Goal: Task Accomplishment & Management: Complete application form

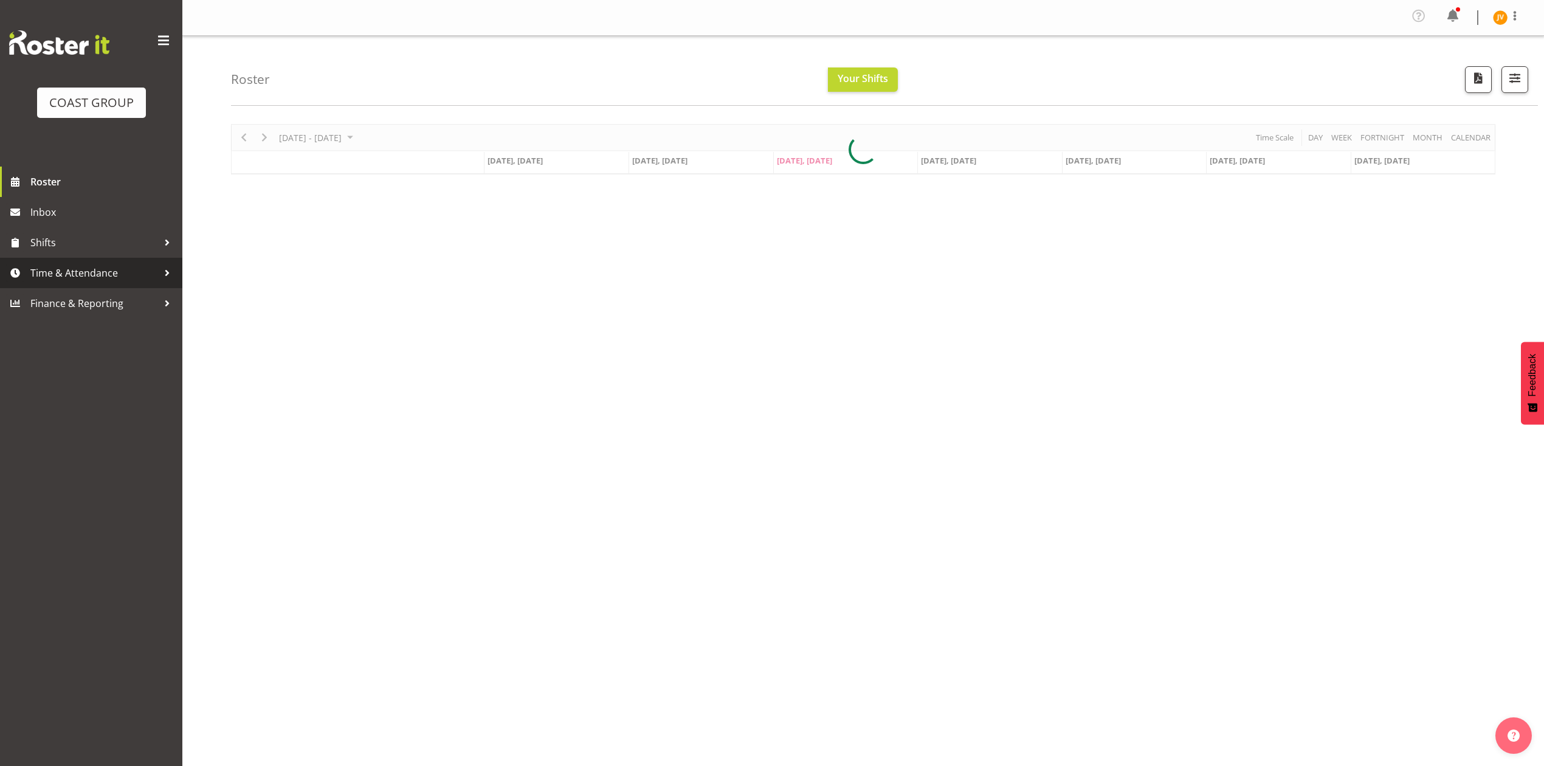
click at [79, 276] on span "Time & Attendance" at bounding box center [94, 273] width 128 height 18
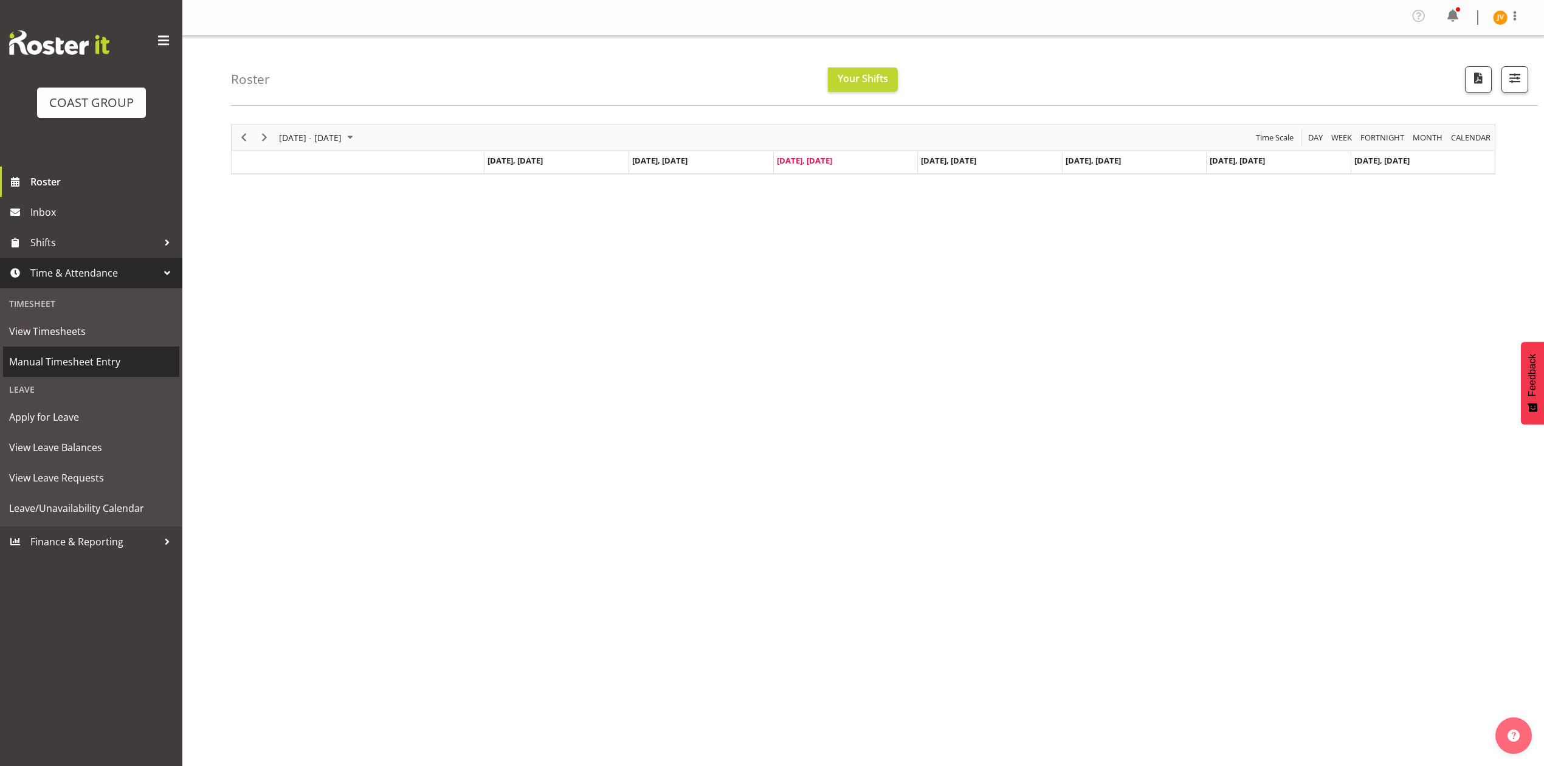
click at [86, 365] on span "Manual Timesheet Entry" at bounding box center [91, 362] width 164 height 18
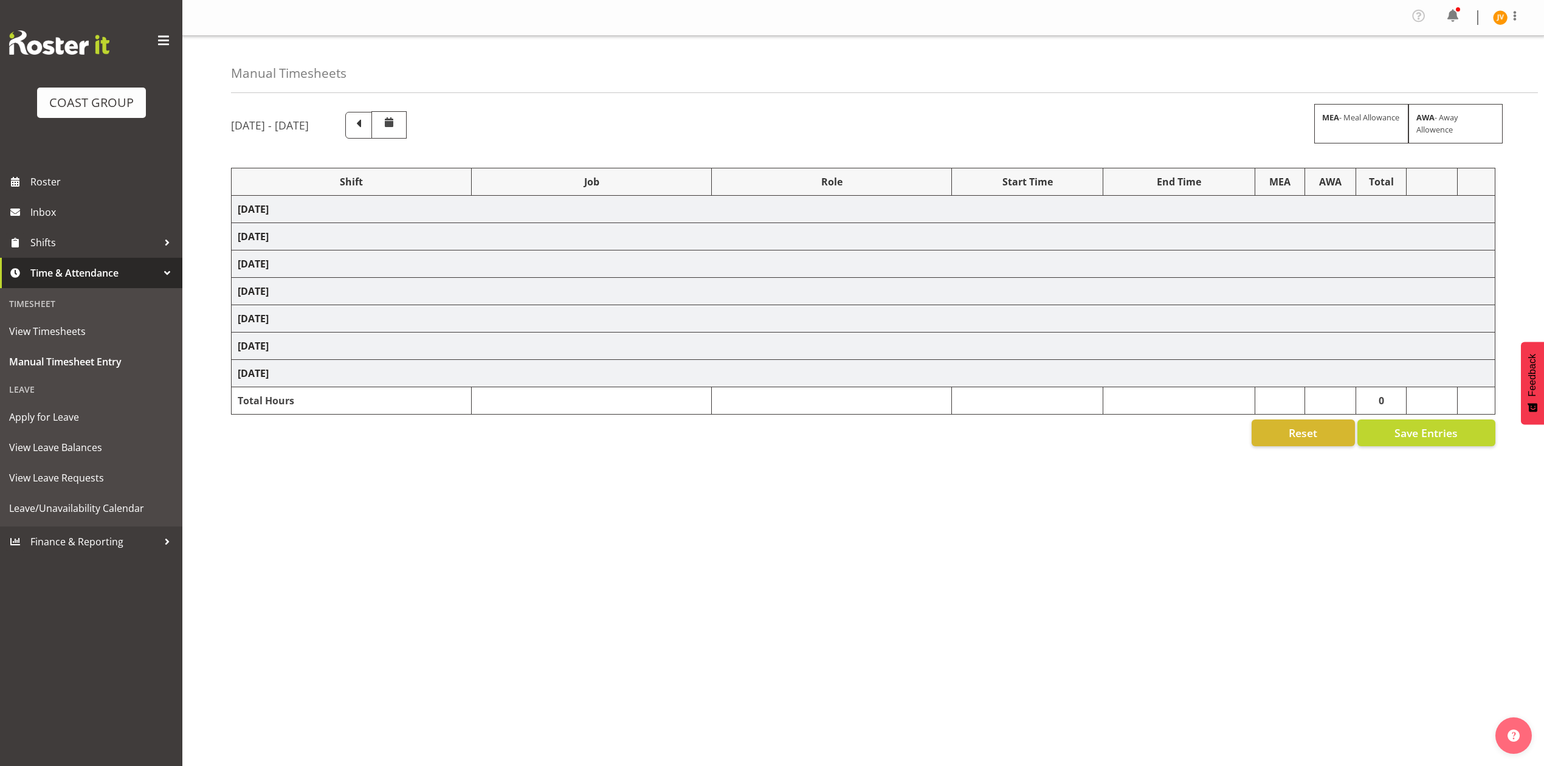
click at [334, 219] on td "[DATE]" at bounding box center [864, 209] width 1264 height 27
click at [409, 210] on td "Wednesday 27th August 2025" at bounding box center [864, 209] width 1264 height 27
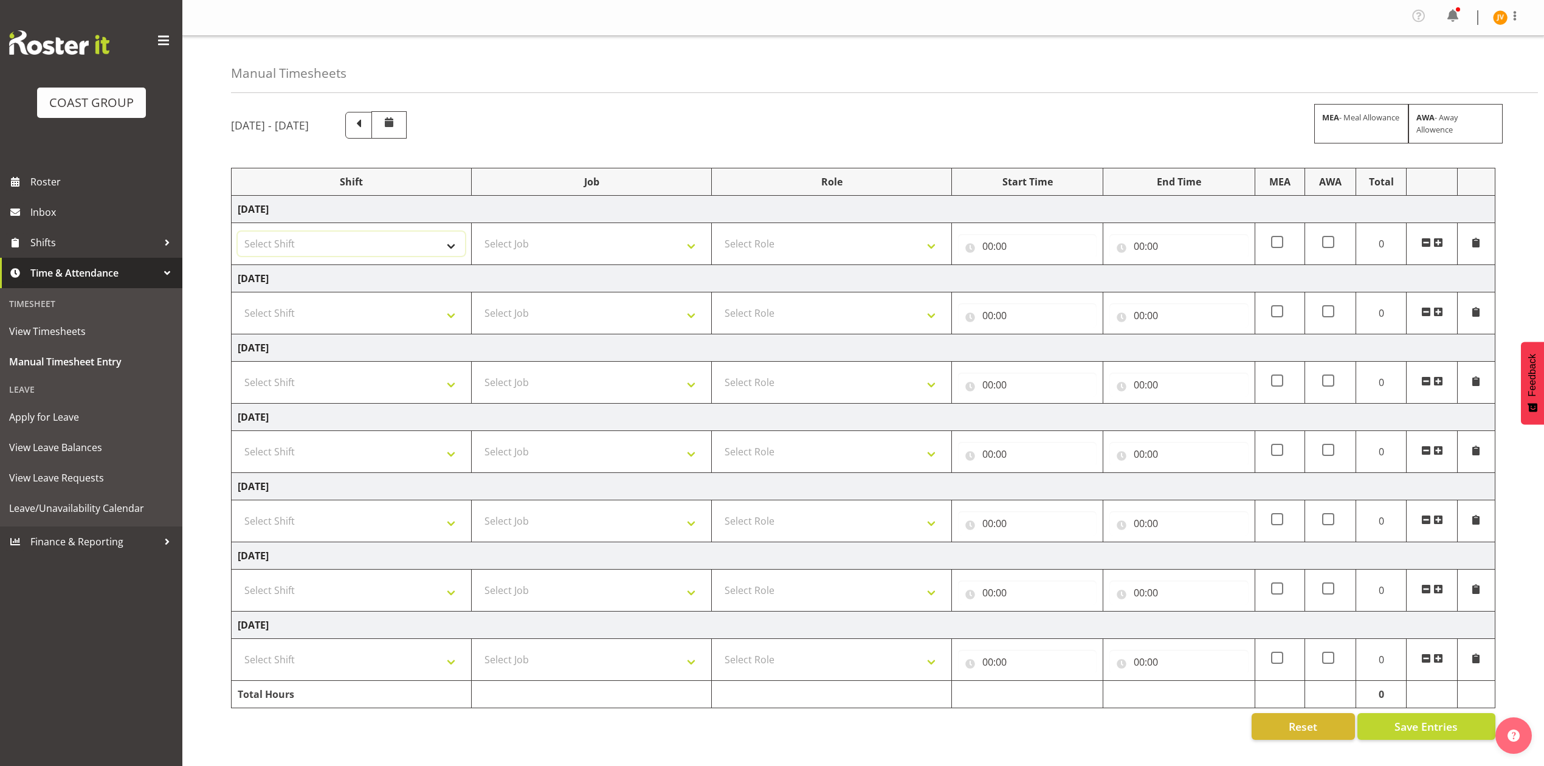
click at [358, 246] on select "Select Shift DW CHC Design Office DW CHC General Work Aug DW CHC General Work D…" at bounding box center [351, 244] width 227 height 24
select select "1512"
click at [238, 233] on select "Select Shift DW CHC Design Office DW CHC General Work Aug DW CHC General Work D…" at bounding box center [351, 244] width 227 height 24
click at [548, 244] on select "Select Job 1 Carlton Events 1 Carlton Hamilton 1 Carlton Wellington 1 EHS WAREH…" at bounding box center [591, 244] width 227 height 24
select select "1881"
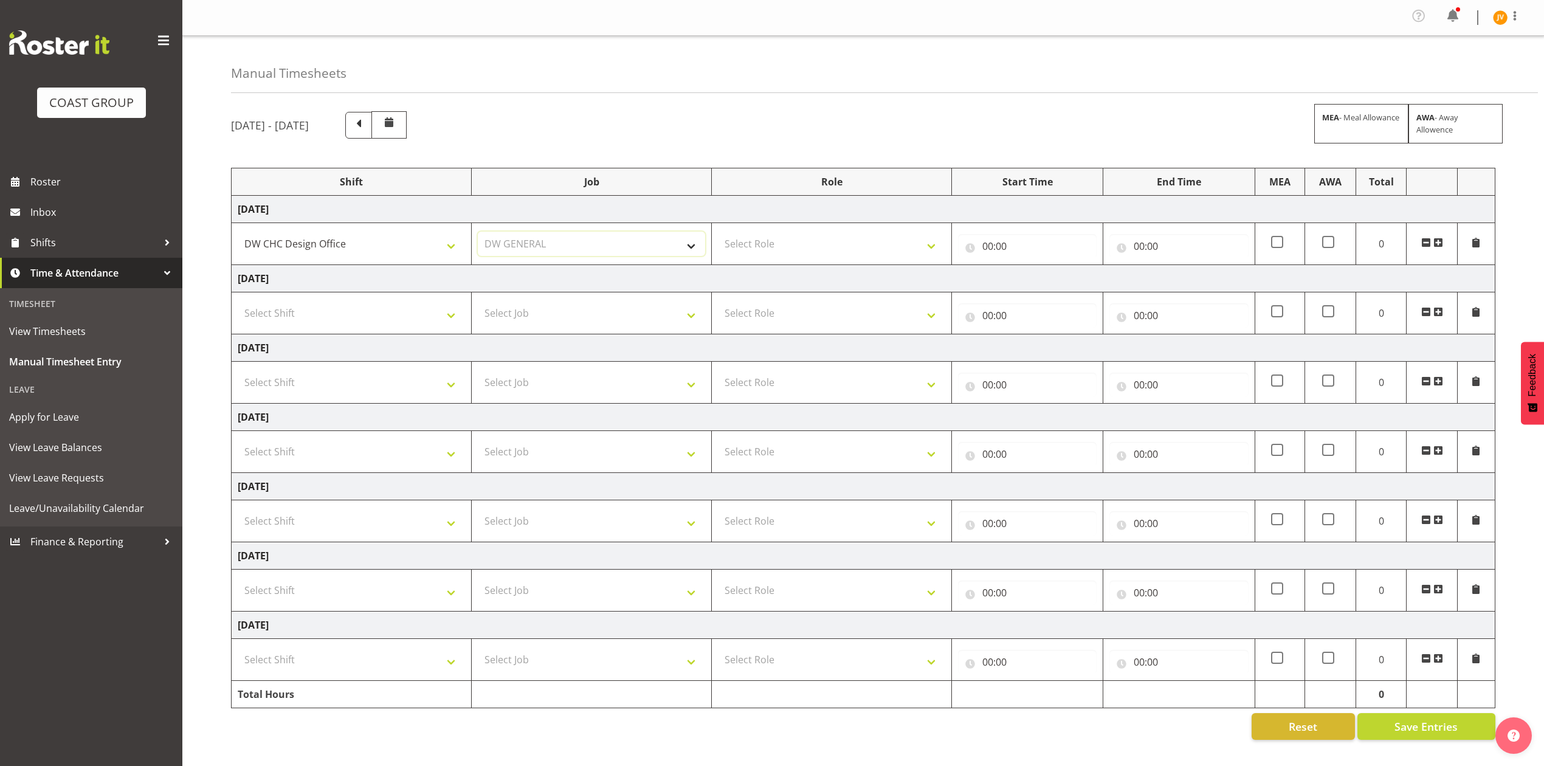
click at [478, 233] on select "Select Job 1 Carlton Events 1 Carlton Hamilton 1 Carlton Wellington 1 EHS WAREH…" at bounding box center [591, 244] width 227 height 24
drag, startPoint x: 781, startPoint y: 244, endPoint x: 782, endPoint y: 257, distance: 12.8
click at [781, 244] on select "Select Role DESIGNER DW" at bounding box center [831, 244] width 227 height 24
select select "221"
click at [718, 233] on select "Select Role DESIGNER DW" at bounding box center [831, 244] width 227 height 24
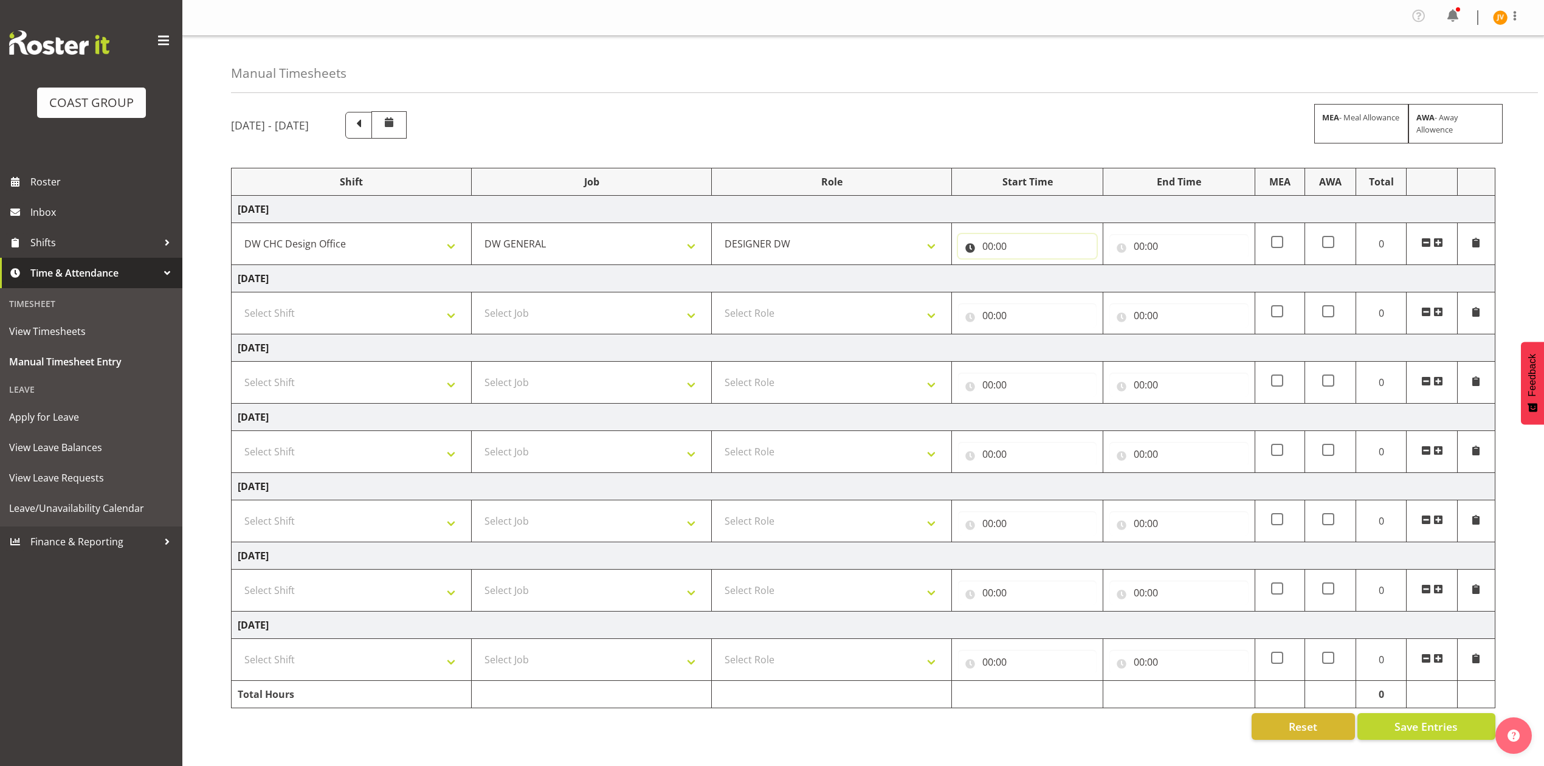
click at [993, 244] on input "00:00" at bounding box center [1027, 246] width 139 height 24
click at [1051, 278] on select "00 01 02 03 04 05 06 07 08 09 10 11 12 13 14 15 16 17 18 19 20 21 22 23" at bounding box center [1041, 278] width 27 height 24
select select "7"
click at [1028, 268] on select "00 01 02 03 04 05 06 07 08 09 10 11 12 13 14 15 16 17 18 19 20 21 22 23" at bounding box center [1041, 278] width 27 height 24
type input "07:00"
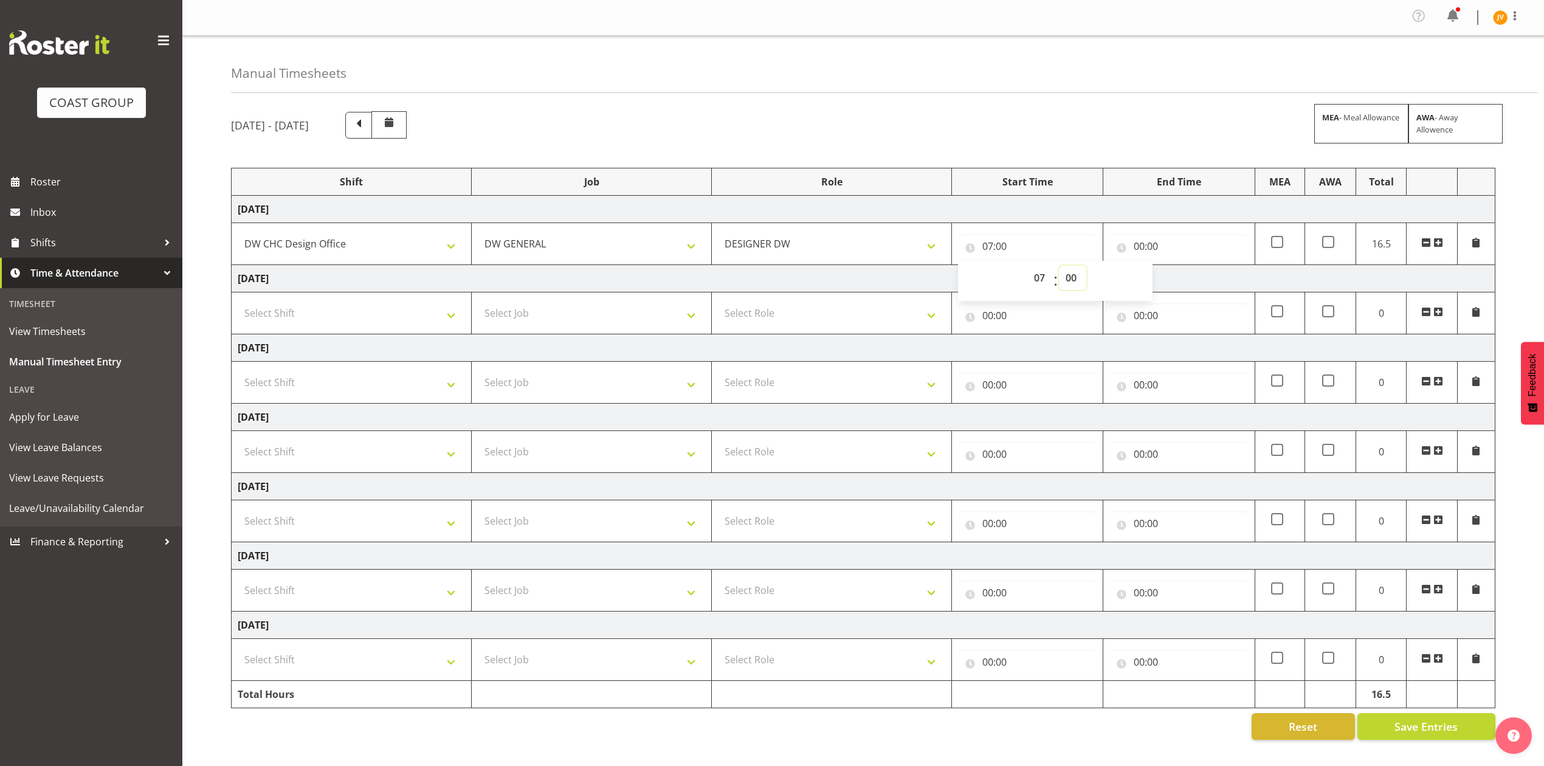
click at [1073, 278] on select "00 01 02 03 04 05 06 07 08 09 10 11 12 13 14 15 16 17 18 19 20 21 22 23 24 25 2…" at bounding box center [1072, 278] width 27 height 24
select select "30"
click at [1059, 268] on select "00 01 02 03 04 05 06 07 08 09 10 11 12 13 14 15 16 17 18 19 20 21 22 23 24 25 2…" at bounding box center [1072, 278] width 27 height 24
type input "07:30"
click at [1141, 248] on input "00:00" at bounding box center [1179, 246] width 139 height 24
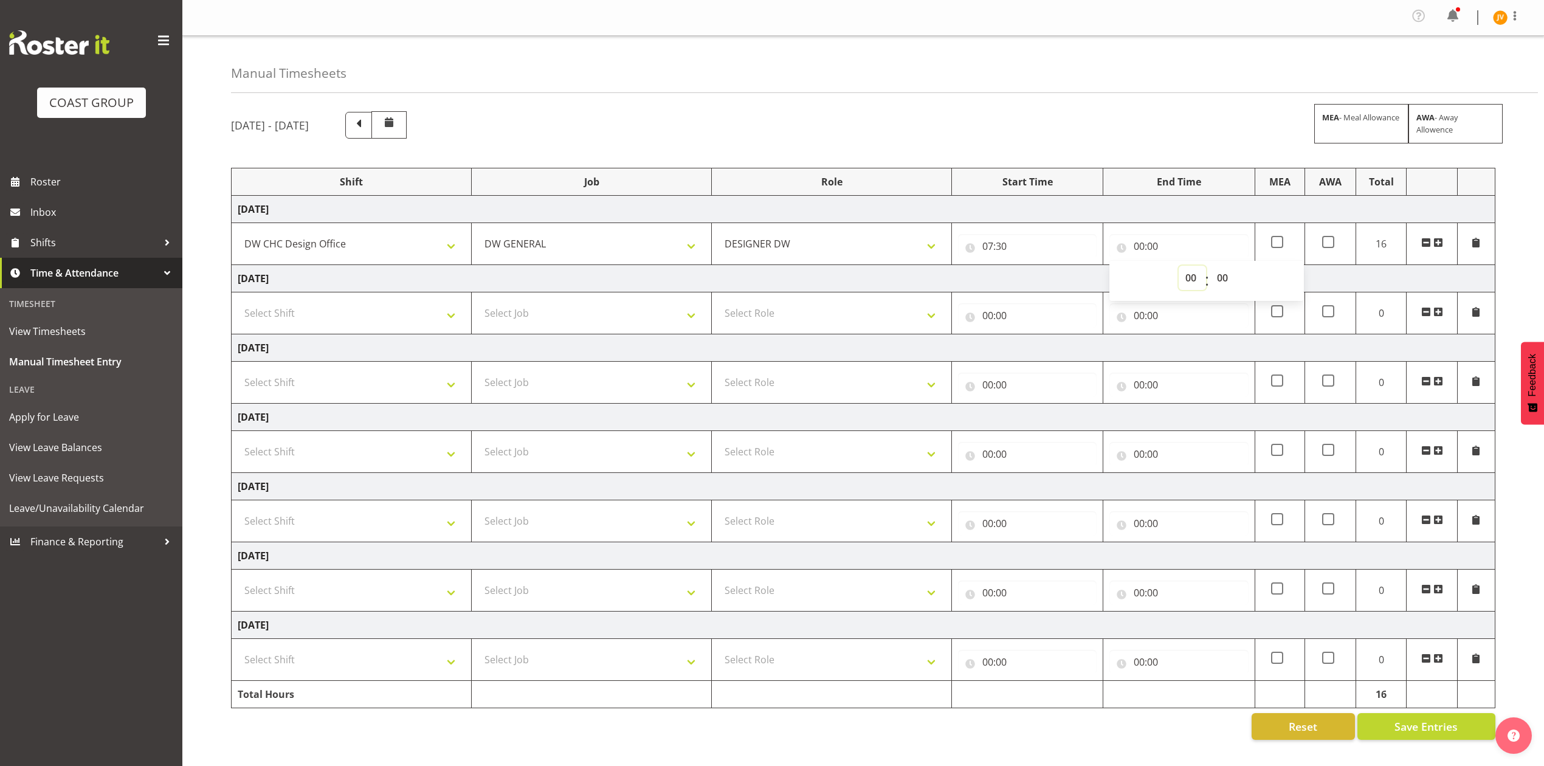
click at [1198, 282] on select "00 01 02 03 04 05 06 07 08 09 10 11 12 13 14 15 16 17 18 19 20 21 22 23" at bounding box center [1192, 278] width 27 height 24
select select "4"
click at [1179, 268] on select "00 01 02 03 04 05 06 07 08 09 10 11 12 13 14 15 16 17 18 19 20 21 22 23" at bounding box center [1192, 278] width 27 height 24
type input "04:00"
click at [1195, 283] on select "00 01 02 03 04 05 06 07 08 09 10 11 12 13 14 15 16 17 18 19 20 21 22 23" at bounding box center [1192, 278] width 27 height 24
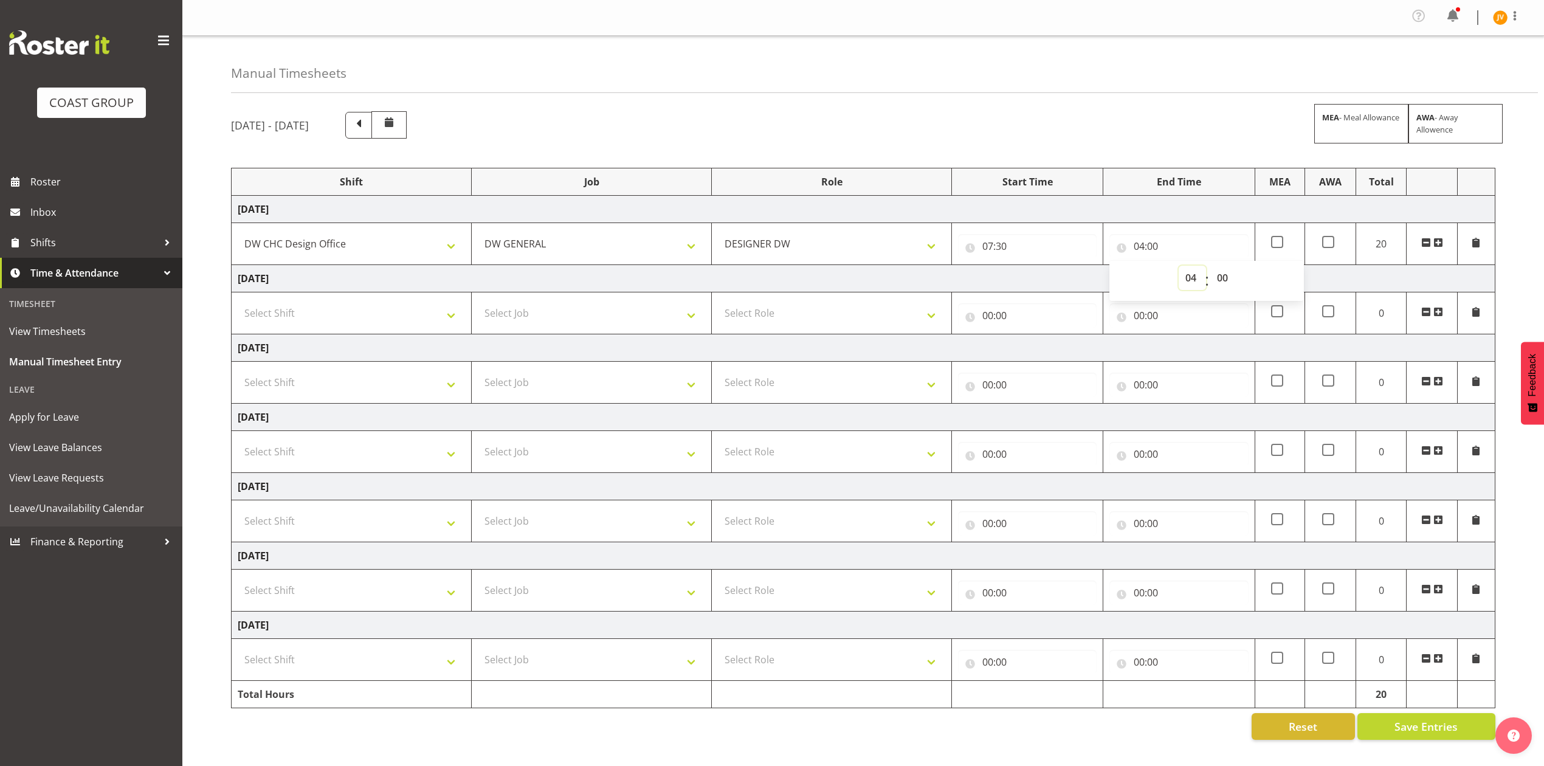
select select "16"
click at [1179, 268] on select "00 01 02 03 04 05 06 07 08 09 10 11 12 13 14 15 16 17 18 19 20 21 22 23" at bounding box center [1192, 278] width 27 height 24
type input "16:00"
drag, startPoint x: 1227, startPoint y: 283, endPoint x: 1229, endPoint y: 290, distance: 7.5
click at [1227, 283] on select "00 01 02 03 04 05 06 07 08 09 10 11 12 13 14 15 16 17 18 19 20 21 22 23 24 25 2…" at bounding box center [1224, 278] width 27 height 24
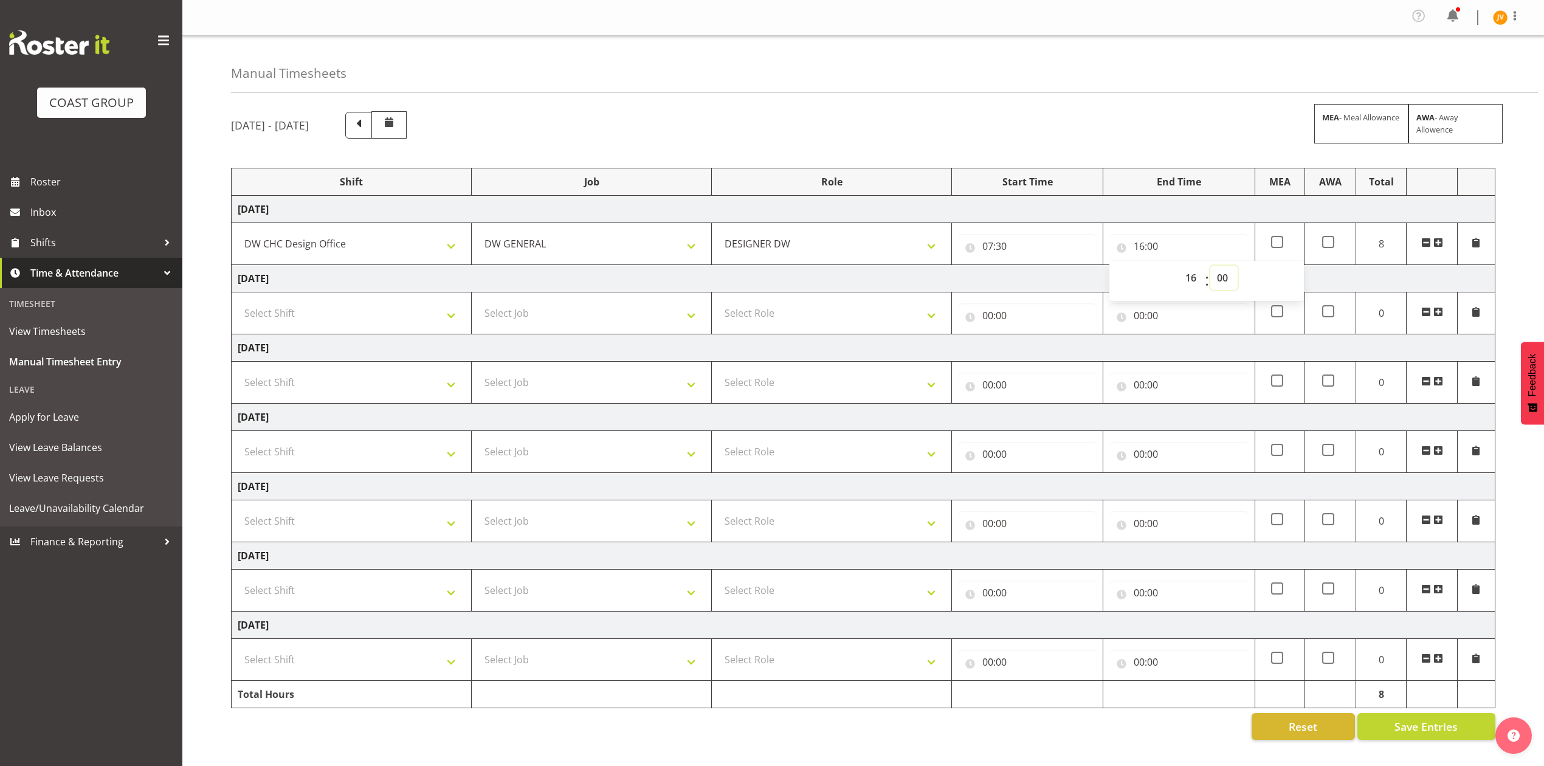
select select "15"
click at [1211, 268] on select "00 01 02 03 04 05 06 07 08 09 10 11 12 13 14 15 16 17 18 19 20 21 22 23 24 25 2…" at bounding box center [1224, 278] width 27 height 24
type input "16:15"
click at [1418, 730] on span "Save Entries" at bounding box center [1426, 727] width 63 height 16
